Goal: Obtain resource: Download file/media

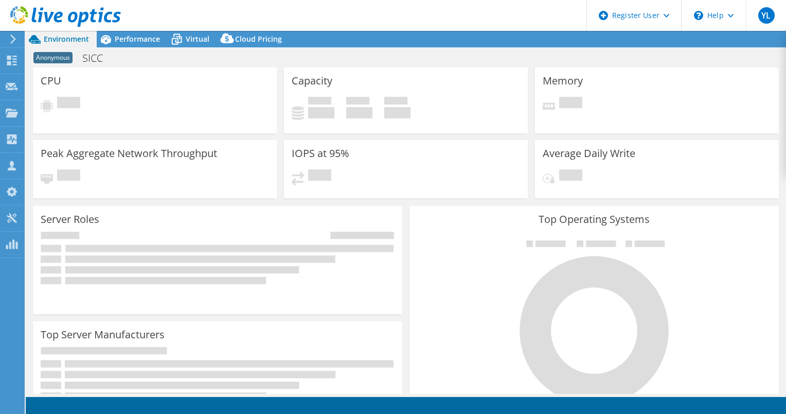
select select "EUFrankfurt"
select select "USD"
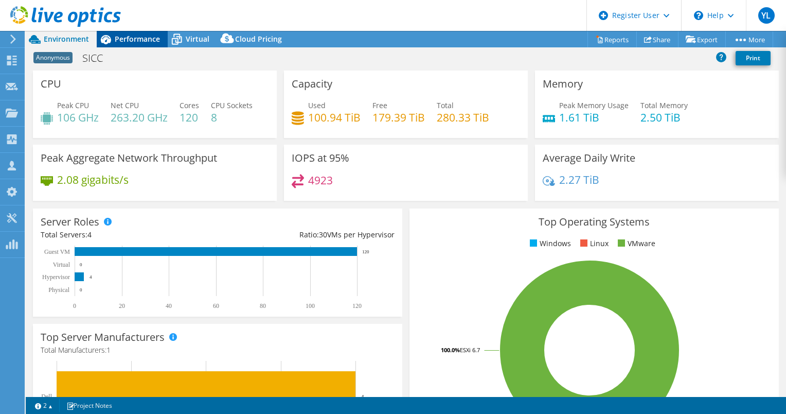
click at [126, 43] on span "Performance" at bounding box center [137, 39] width 45 height 10
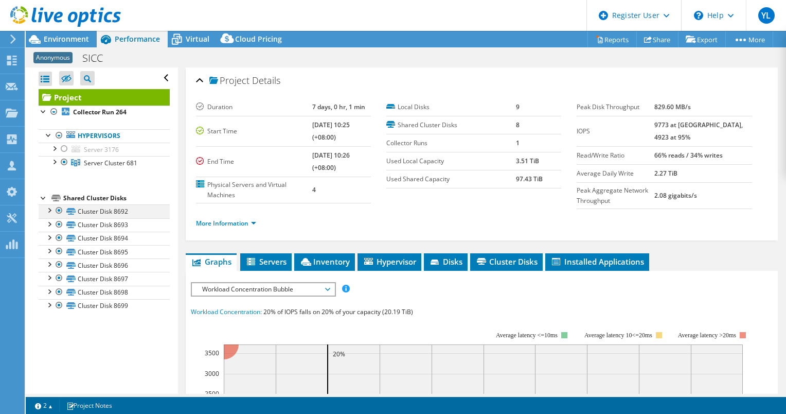
click at [59, 208] on div at bounding box center [59, 210] width 10 height 12
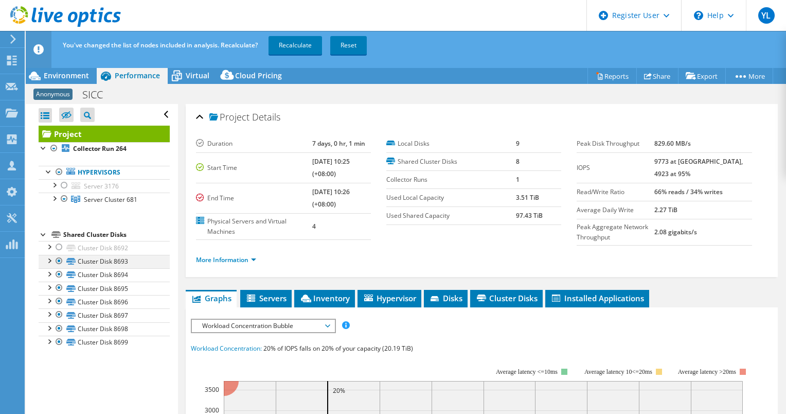
click at [61, 257] on div at bounding box center [59, 261] width 10 height 12
click at [60, 275] on div at bounding box center [59, 274] width 10 height 12
click at [61, 287] on div at bounding box center [59, 288] width 10 height 12
click at [60, 302] on div at bounding box center [59, 301] width 10 height 12
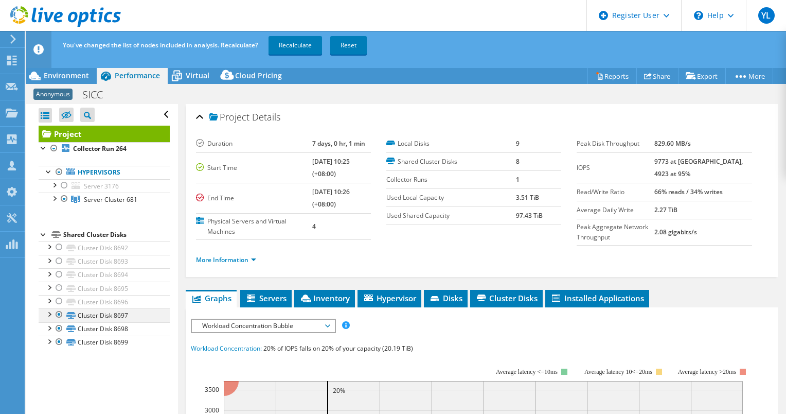
click at [60, 312] on div at bounding box center [59, 314] width 10 height 12
click at [59, 325] on div at bounding box center [59, 328] width 10 height 12
click at [59, 340] on div at bounding box center [59, 342] width 10 height 12
click at [291, 48] on link "Recalculate" at bounding box center [296, 45] width 54 height 19
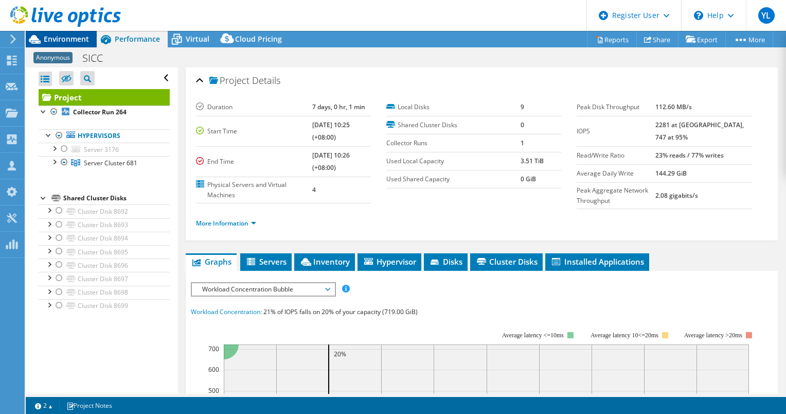
click at [62, 38] on span "Environment" at bounding box center [66, 39] width 45 height 10
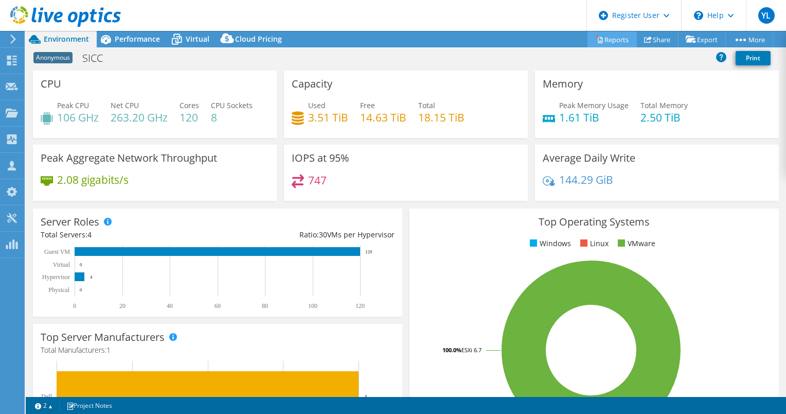
click at [605, 39] on link "Reports" at bounding box center [612, 39] width 49 height 16
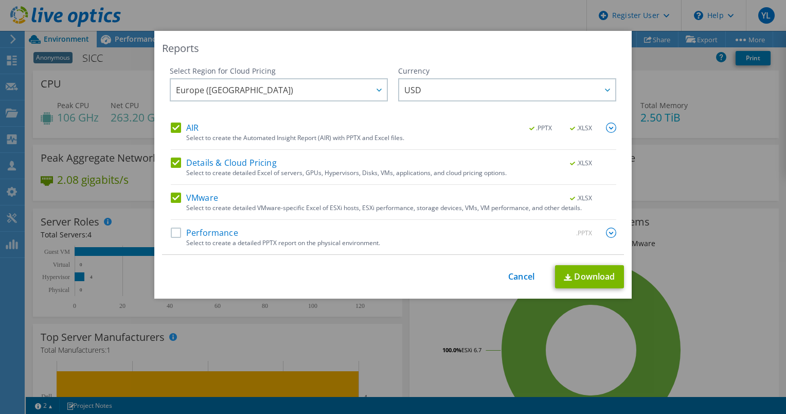
click at [172, 127] on label "AIR" at bounding box center [185, 128] width 28 height 10
click at [0, 0] on input "AIR" at bounding box center [0, 0] width 0 height 0
click at [176, 163] on label "Details & Cloud Pricing" at bounding box center [224, 163] width 106 height 10
click at [0, 0] on input "Details & Cloud Pricing" at bounding box center [0, 0] width 0 height 0
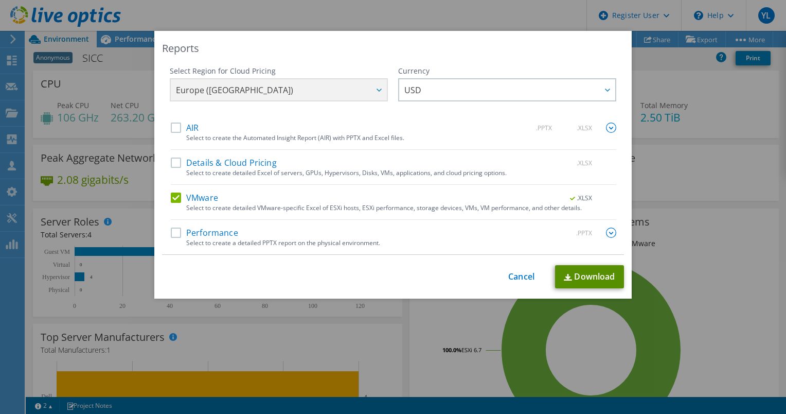
click at [579, 275] on link "Download" at bounding box center [589, 276] width 69 height 23
